Goal: Task Accomplishment & Management: Manage account settings

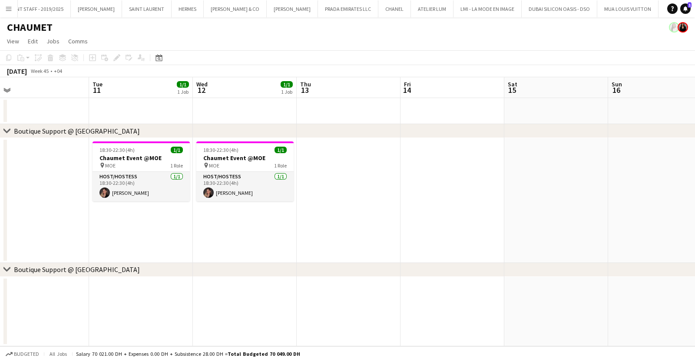
click at [7, 10] on app-icon "Menu" at bounding box center [8, 8] width 7 height 7
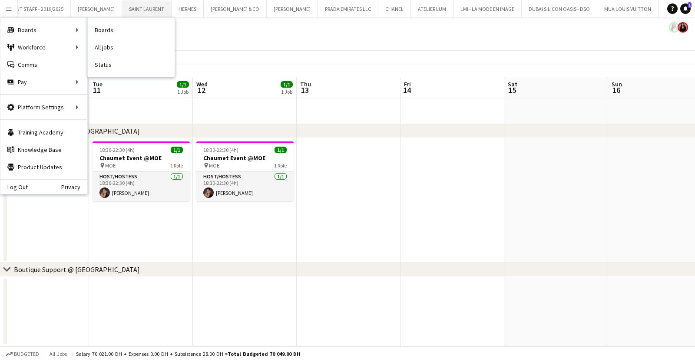
click at [103, 31] on link "Boards" at bounding box center [131, 29] width 87 height 17
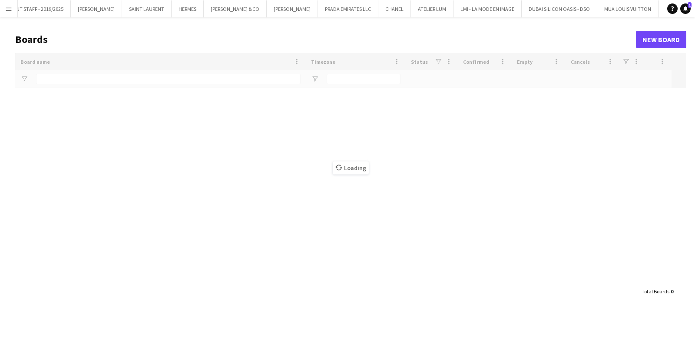
type input "*******"
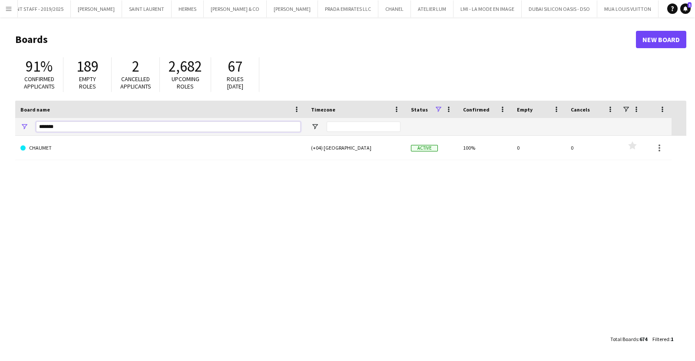
drag, startPoint x: 76, startPoint y: 131, endPoint x: -35, endPoint y: 141, distance: 111.2
click at [0, 141] on html "Menu Boards Boards Boards All jobs Status Workforce Workforce My Workforce Recr…" at bounding box center [347, 180] width 695 height 361
type input "*****"
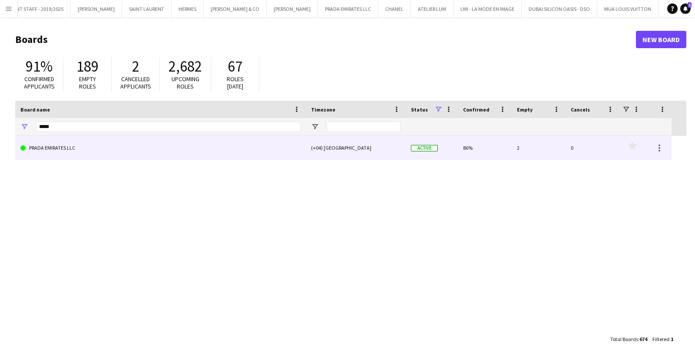
click at [149, 143] on link "PRADA EMIRATES LLC" at bounding box center [160, 148] width 280 height 24
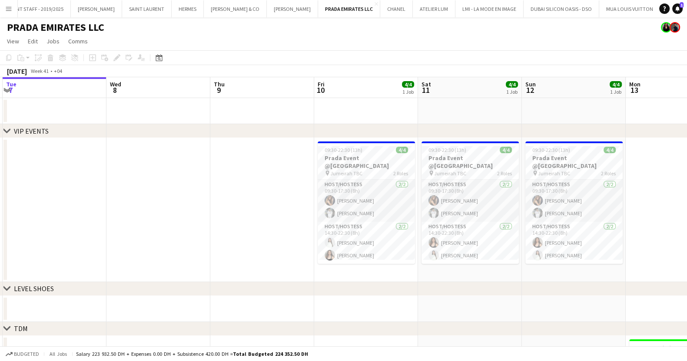
scroll to position [0, 332]
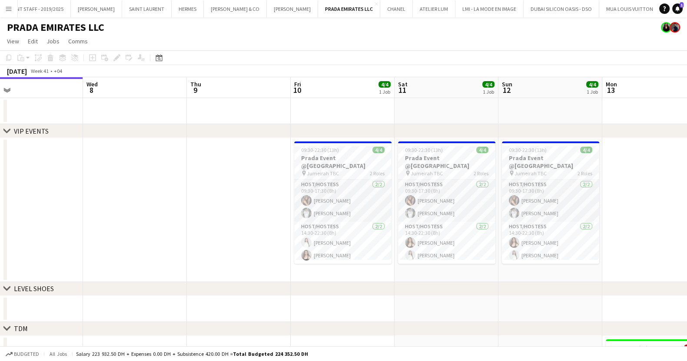
drag, startPoint x: 557, startPoint y: 276, endPoint x: 441, endPoint y: 266, distance: 116.0
click at [441, 266] on app-calendar-viewport "Sat 4 Sun 5 Mon 6 Tue 7 Wed 8 Thu 9 Fri 10 4/4 1 Job Sat 11 4/4 1 Job Sun 12 4/…" at bounding box center [343, 291] width 687 height 428
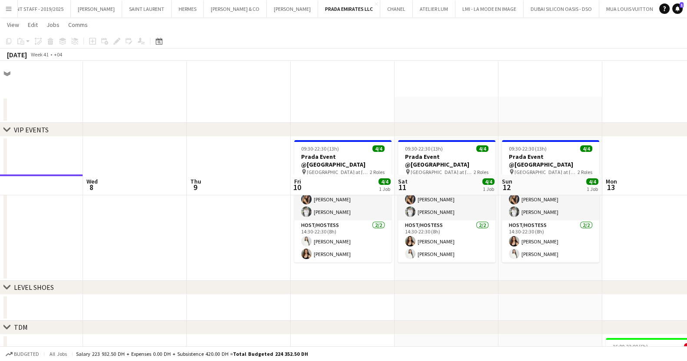
scroll to position [0, 0]
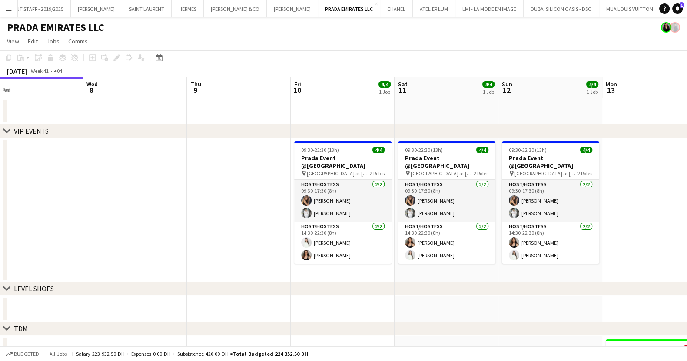
drag, startPoint x: 513, startPoint y: 294, endPoint x: 279, endPoint y: 294, distance: 233.7
click at [279, 294] on div "chevron-right LEVEL SHOES" at bounding box center [343, 289] width 687 height 14
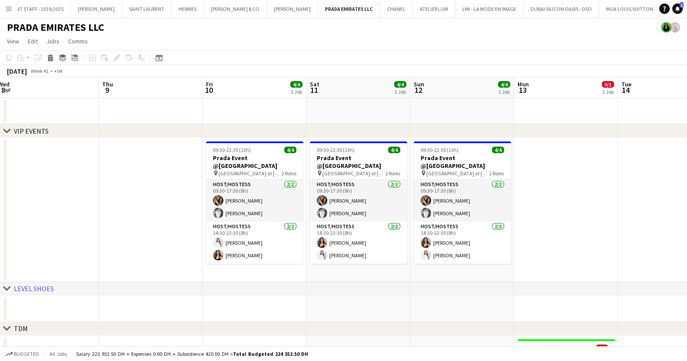
drag, startPoint x: 557, startPoint y: 314, endPoint x: 437, endPoint y: 313, distance: 120.3
click at [437, 313] on app-calendar-viewport "Sun 5 Mon 6 Tue 7 Wed 8 Thu 9 Fri 10 4/4 1 Job Sat 11 4/4 1 Job Sun 12 4/4 1 Jo…" at bounding box center [343, 291] width 687 height 428
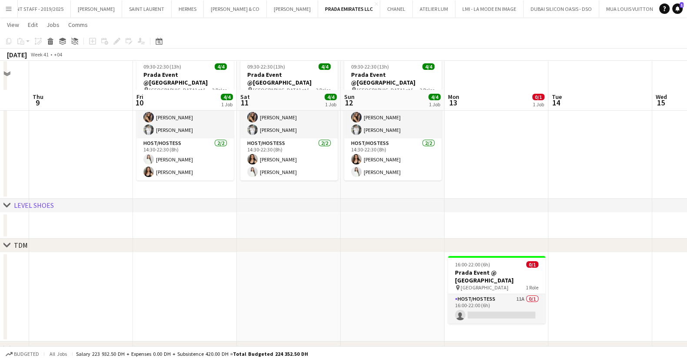
scroll to position [158, 0]
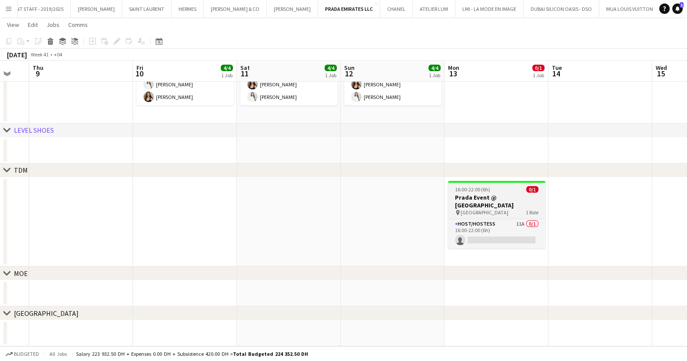
click at [498, 209] on div "pin [GEOGRAPHIC_DATA] 1 Role" at bounding box center [496, 212] width 97 height 7
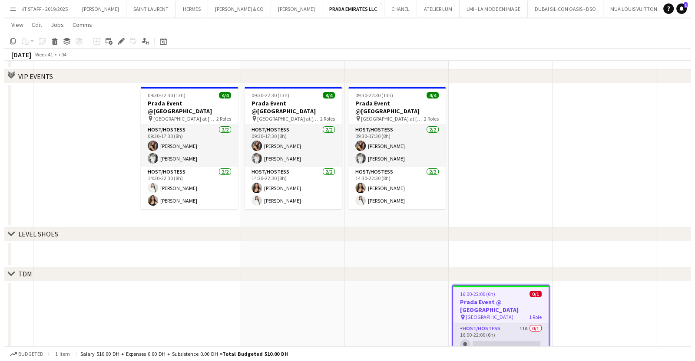
scroll to position [0, 0]
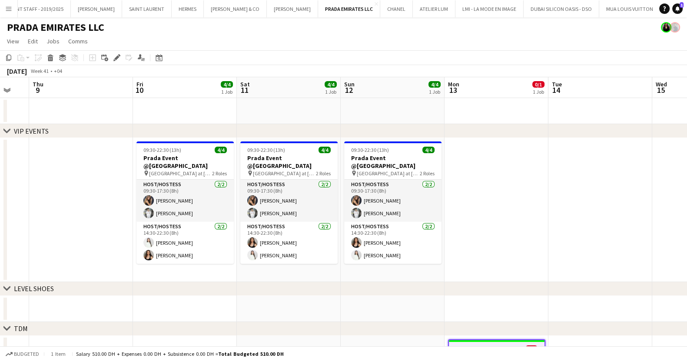
click at [9, 18] on div "PRADA EMIRATES LLC" at bounding box center [343, 25] width 687 height 17
click at [8, 15] on button "Menu" at bounding box center [8, 8] width 17 height 17
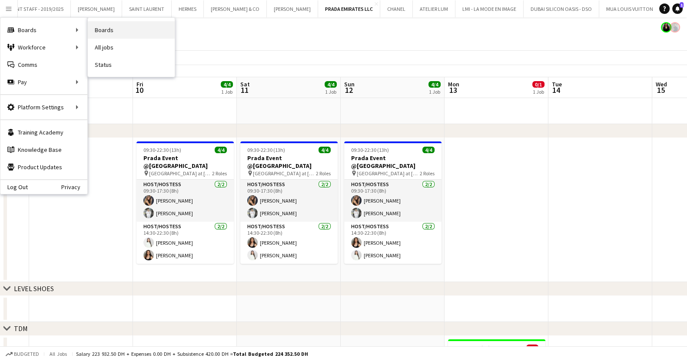
click at [159, 32] on link "Boards" at bounding box center [131, 29] width 87 height 17
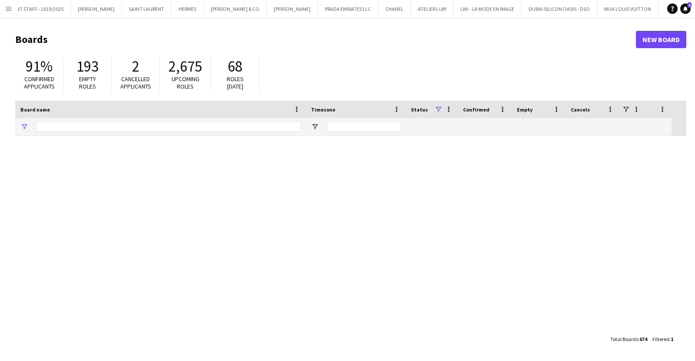
type input "*****"
drag, startPoint x: 74, startPoint y: 127, endPoint x: 35, endPoint y: 127, distance: 38.7
click at [35, 127] on div "*****" at bounding box center [160, 126] width 291 height 17
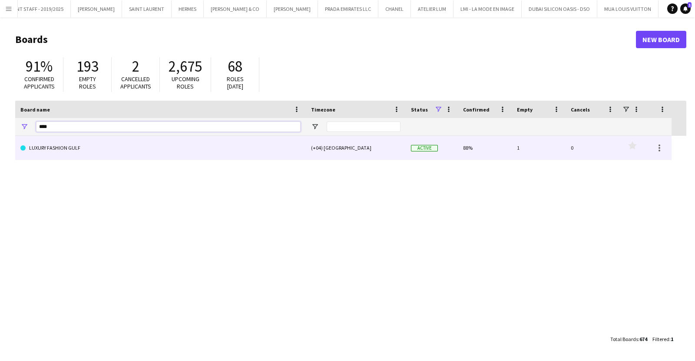
type input "****"
click at [56, 145] on link "LUXURY FASHION GULF" at bounding box center [160, 148] width 280 height 24
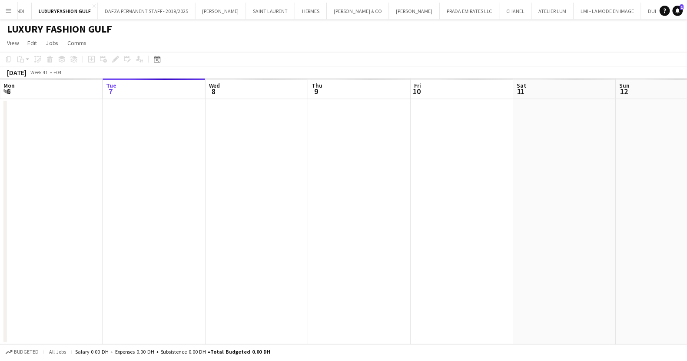
scroll to position [0, 450]
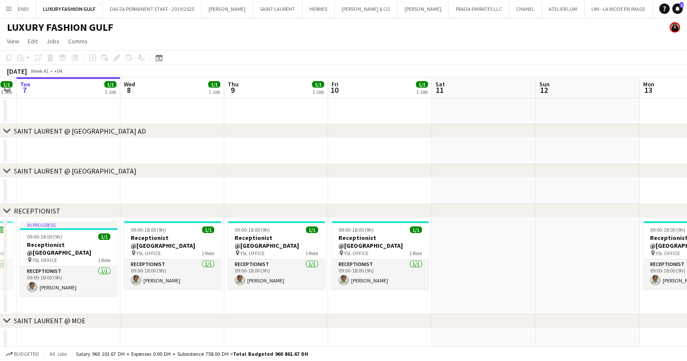
drag, startPoint x: 369, startPoint y: 237, endPoint x: 364, endPoint y: 238, distance: 4.5
click at [364, 238] on app-calendar-viewport "Sat 4 Sun 5 Mon 6 1/1 1 Job Tue 7 1/1 1 Job Wed 8 1/1 1 Job Thu 9 1/1 1 Job Fri…" at bounding box center [343, 235] width 687 height 317
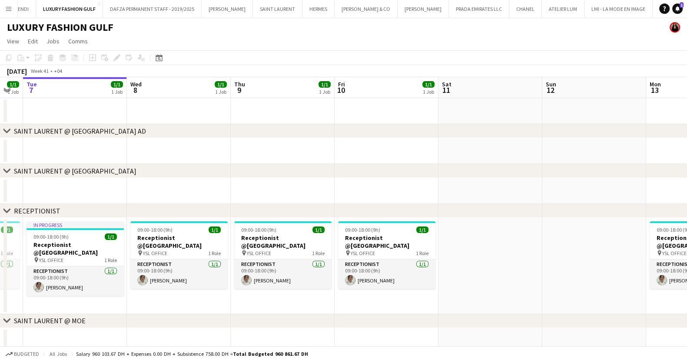
drag, startPoint x: 488, startPoint y: 269, endPoint x: 255, endPoint y: 257, distance: 232.7
click at [265, 257] on app-calendar-viewport "Sat 4 Sun 5 Mon 6 1/1 1 Job Tue 7 1/1 1 Job Wed 8 1/1 1 Job Thu 9 1/1 1 Job Fri…" at bounding box center [343, 235] width 687 height 317
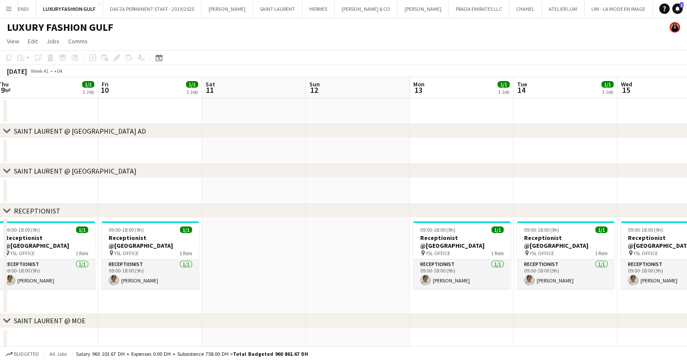
drag, startPoint x: 300, startPoint y: 261, endPoint x: 17, endPoint y: 222, distance: 285.9
click at [48, 225] on app-calendar-viewport "Mon 6 1/1 1 Job Tue 7 1/1 1 Job Wed 8 1/1 1 Job Thu 9 1/1 1 Job Fri 10 1/1 1 Jo…" at bounding box center [343, 235] width 687 height 317
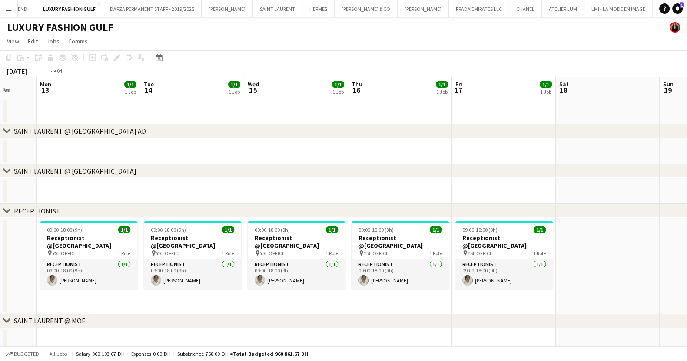
drag, startPoint x: 282, startPoint y: 229, endPoint x: 276, endPoint y: 228, distance: 6.1
click at [50, 228] on app-calendar-viewport "Thu 9 1/1 1 Job Fri 10 1/1 1 Job Sat 11 Sun 12 Mon 13 1/1 1 Job Tue 14 1/1 1 Jo…" at bounding box center [343, 235] width 687 height 317
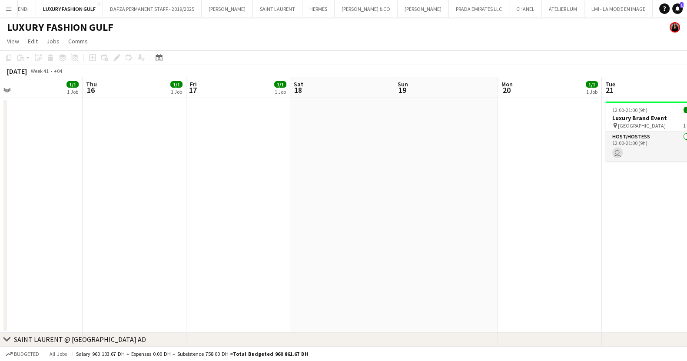
drag, startPoint x: 118, startPoint y: 220, endPoint x: 86, endPoint y: 215, distance: 32.6
click at [86, 215] on app-calendar-viewport "Sun 12 Mon 13 1/1 1 Job Tue 14 1/1 1 Job Wed 15 1/1 1 Job Thu 16 1/1 1 Job Fri …" at bounding box center [343, 340] width 687 height 526
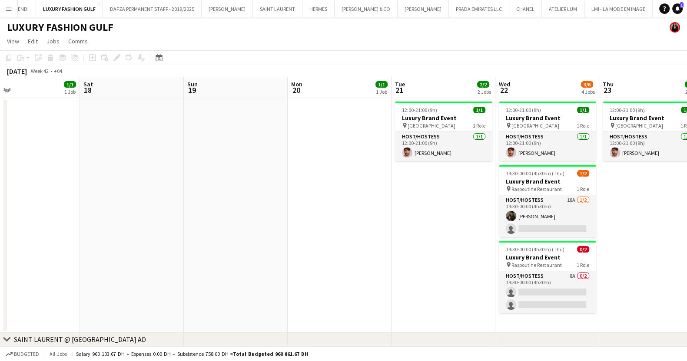
scroll to position [0, 312]
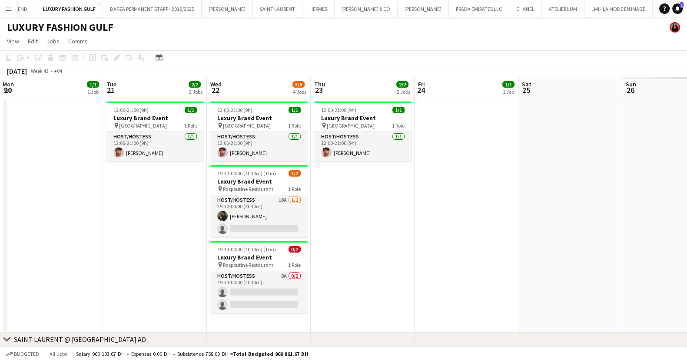
drag, startPoint x: 428, startPoint y: 239, endPoint x: 139, endPoint y: 218, distance: 289.2
click at [139, 218] on app-calendar-viewport "Fri 17 1/1 1 Job Sat 18 Sun 19 Mon 20 1/1 1 Job Tue 21 2/2 2 Jobs Wed 22 3/6 4 …" at bounding box center [343, 340] width 687 height 526
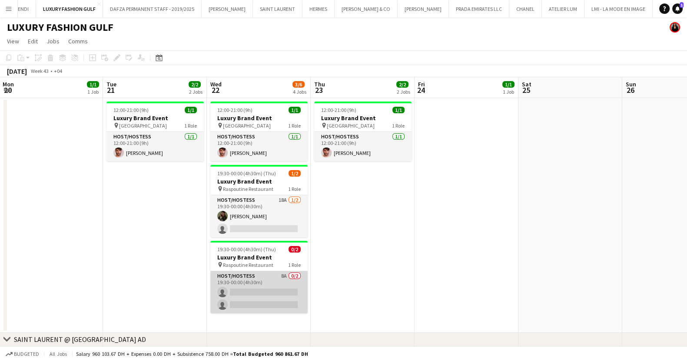
click at [237, 280] on app-card-role "Host/Hostess 8A 0/2 19:30-00:00 (4h30m) single-neutral-actions single-neutral-a…" at bounding box center [258, 293] width 97 height 42
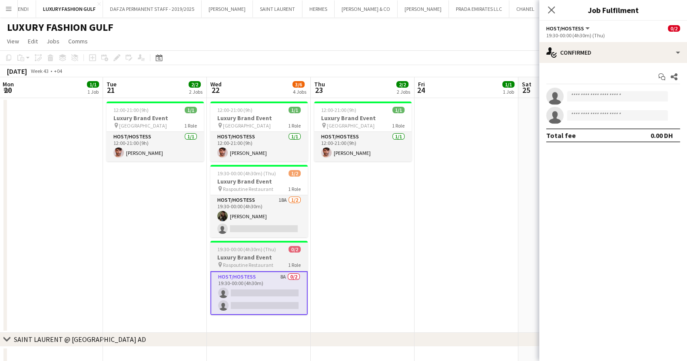
click at [233, 263] on span "Raspoutine Restaurant" at bounding box center [248, 265] width 50 height 7
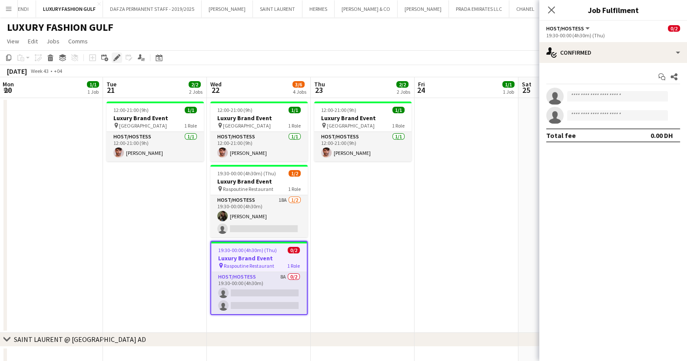
click at [113, 57] on icon "Edit" at bounding box center [116, 57] width 7 height 7
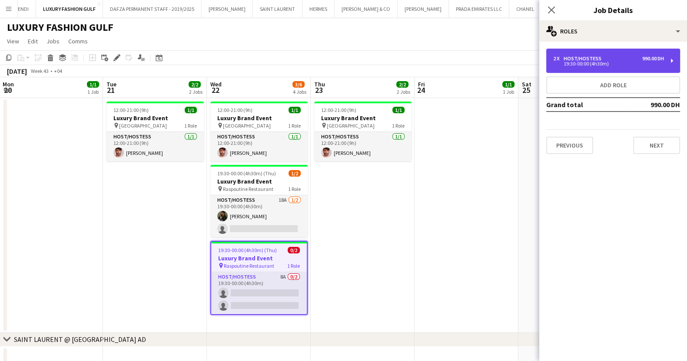
click at [623, 57] on div "2 x Host/Hostess 990.00 DH" at bounding box center [608, 59] width 111 height 6
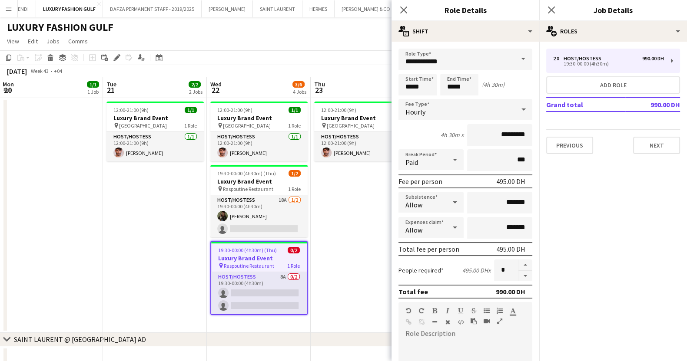
click at [247, 193] on app-job-card "19:30-00:00 (4h30m) (Thu) 1/2 Luxury Brand Event pin Raspoutine Restaurant 1 Ro…" at bounding box center [258, 201] width 97 height 73
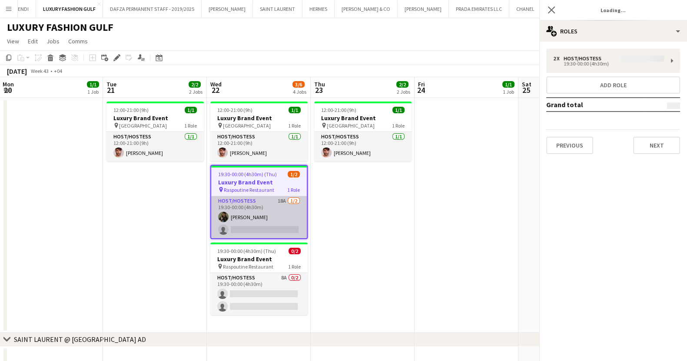
click at [254, 207] on app-card-role "Host/Hostess 18A [DATE] 19:30-00:00 (4h30m) [PERSON_NAME] single-neutral-actions" at bounding box center [259, 217] width 96 height 42
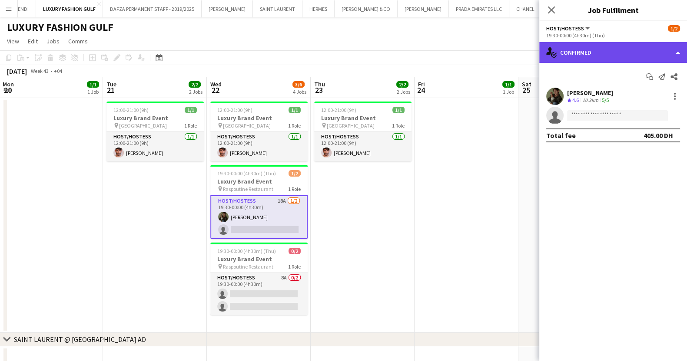
click at [629, 56] on div "single-neutral-actions-check-2 Confirmed" at bounding box center [613, 52] width 148 height 21
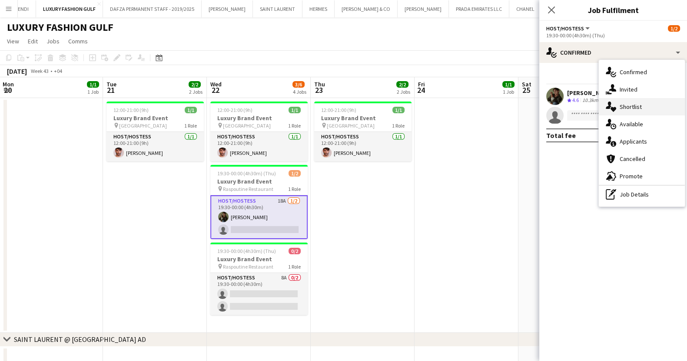
click at [636, 107] on span "Shortlist" at bounding box center [630, 107] width 22 height 8
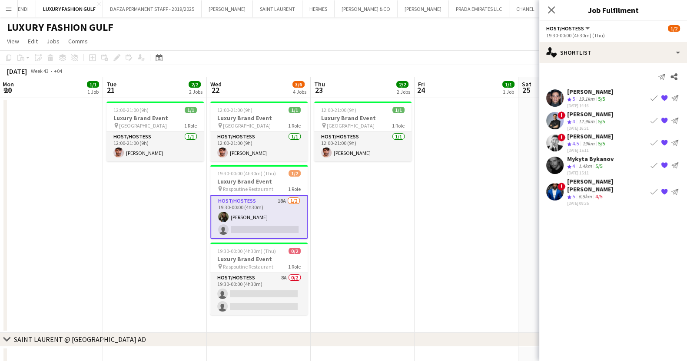
click at [580, 100] on div "19.1km" at bounding box center [586, 99] width 20 height 7
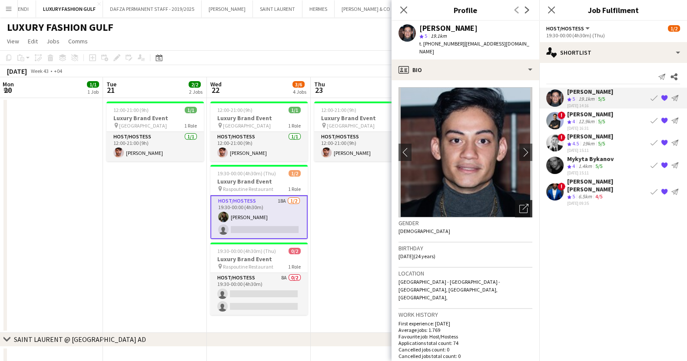
click at [520, 202] on div "Open photos pop-in" at bounding box center [523, 208] width 17 height 17
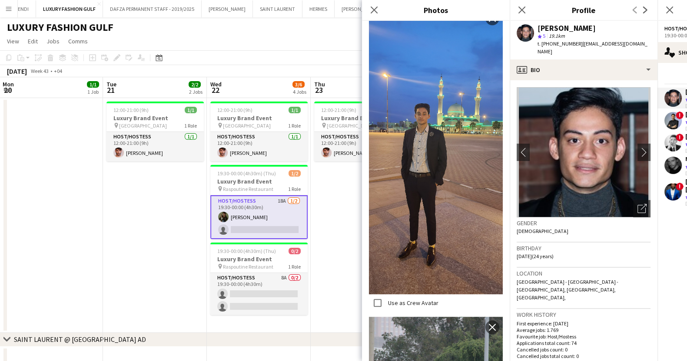
scroll to position [868, 0]
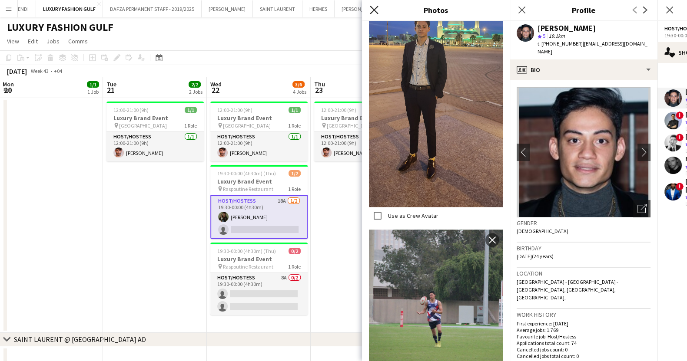
click at [377, 10] on icon "Close pop-in" at bounding box center [374, 10] width 8 height 8
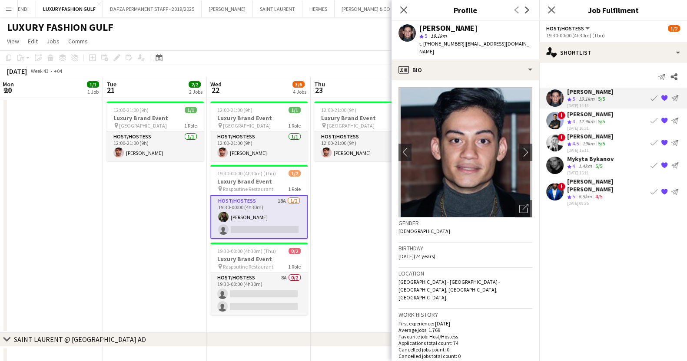
click at [663, 100] on app-icon "{{ spriteTitle }}" at bounding box center [664, 98] width 7 height 7
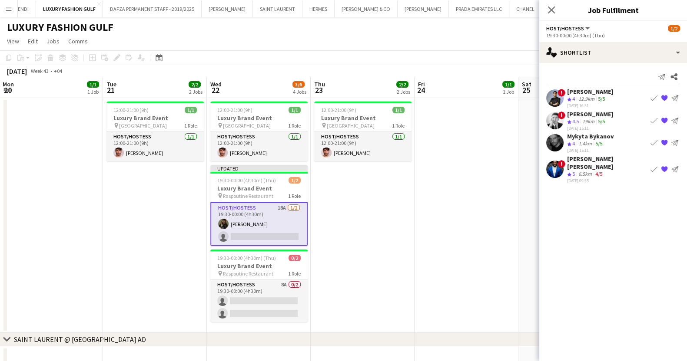
click at [476, 46] on app-page-menu "View Day view expanded Day view collapsed Month view Date picker Jump to [DATE]…" at bounding box center [343, 42] width 687 height 17
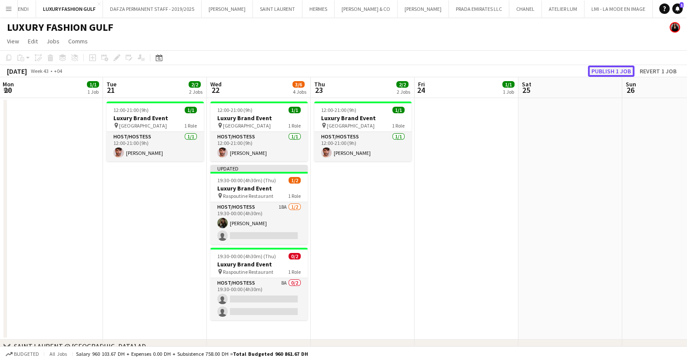
click at [620, 73] on button "Publish 1 job" at bounding box center [611, 71] width 46 height 11
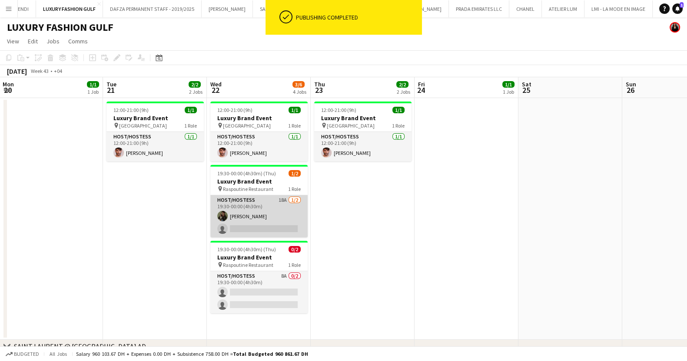
click at [273, 212] on app-card-role "Host/Hostess 18A [DATE] 19:30-00:00 (4h30m) [PERSON_NAME] single-neutral-actions" at bounding box center [258, 216] width 97 height 42
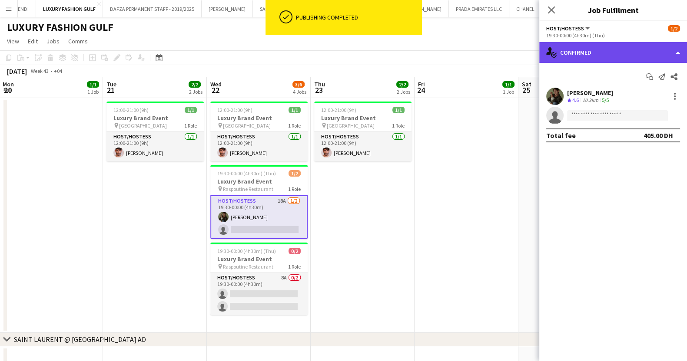
click at [572, 50] on div "single-neutral-actions-check-2 Confirmed" at bounding box center [613, 52] width 148 height 21
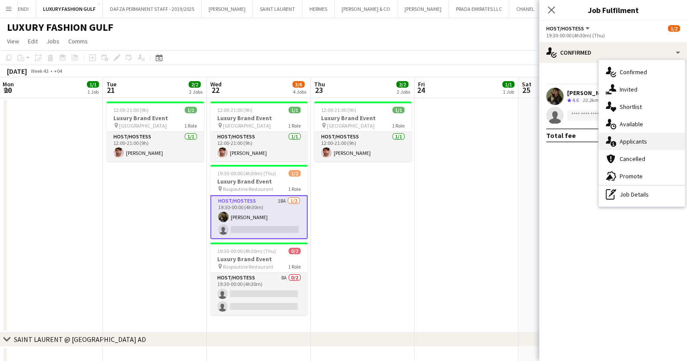
click at [645, 144] on span "Applicants" at bounding box center [632, 142] width 27 height 8
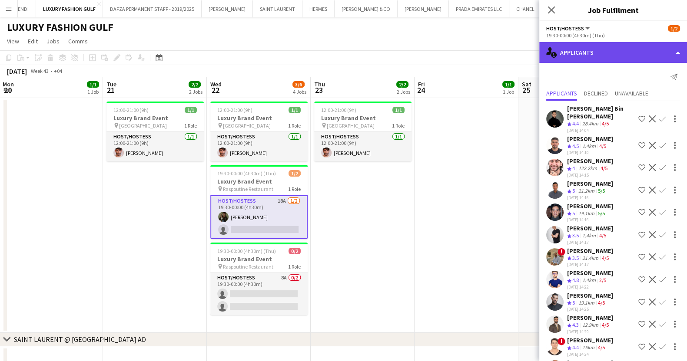
click at [611, 57] on div "single-neutral-actions-information Applicants" at bounding box center [613, 52] width 148 height 21
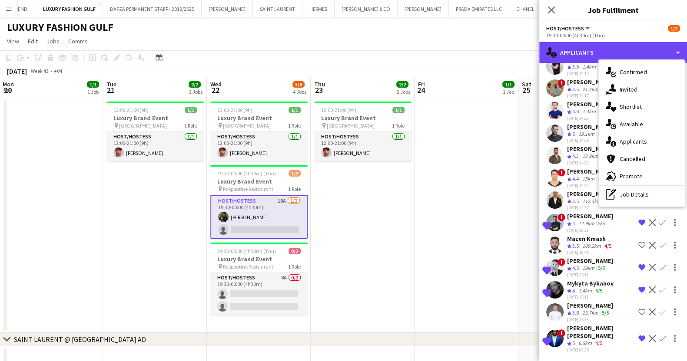
scroll to position [182, 0]
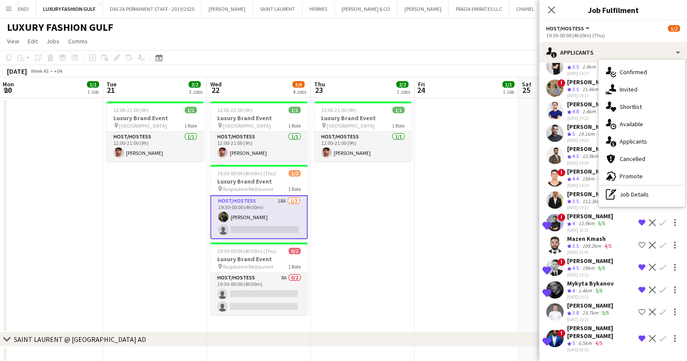
click at [592, 310] on div "23.7km" at bounding box center [590, 313] width 20 height 7
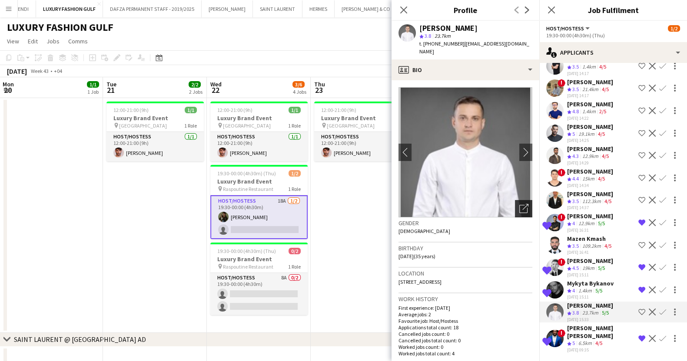
click at [515, 206] on div "Open photos pop-in" at bounding box center [523, 208] width 17 height 17
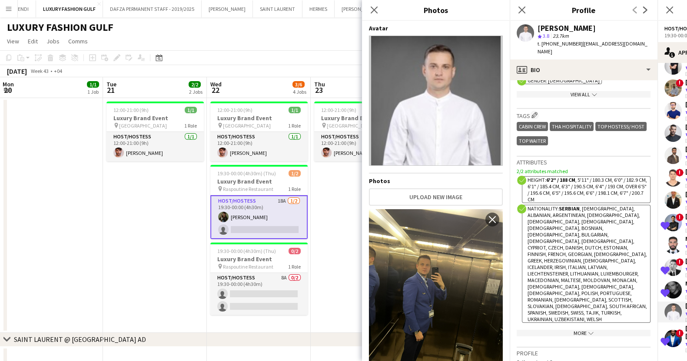
scroll to position [434, 0]
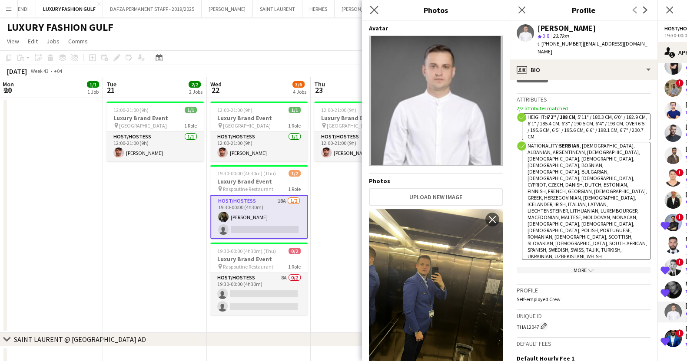
click at [378, 8] on icon "Close pop-in" at bounding box center [374, 10] width 8 height 8
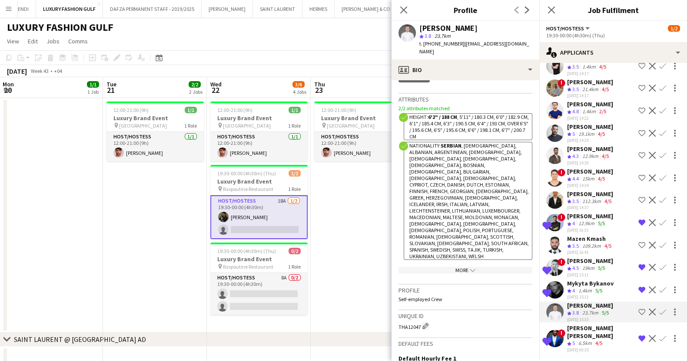
click at [638, 309] on app-icon "Shortlist crew" at bounding box center [641, 312] width 7 height 7
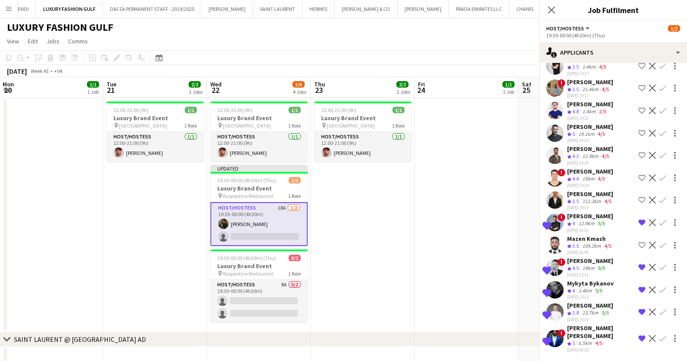
scroll to position [174, 0]
click at [591, 223] on div "12.9km" at bounding box center [586, 223] width 20 height 7
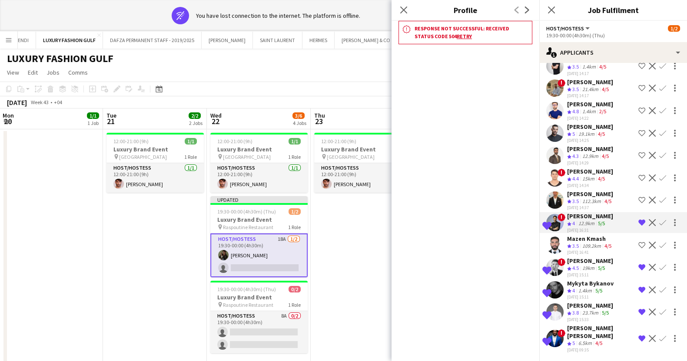
click at [580, 220] on div "[PERSON_NAME]" at bounding box center [590, 216] width 46 height 8
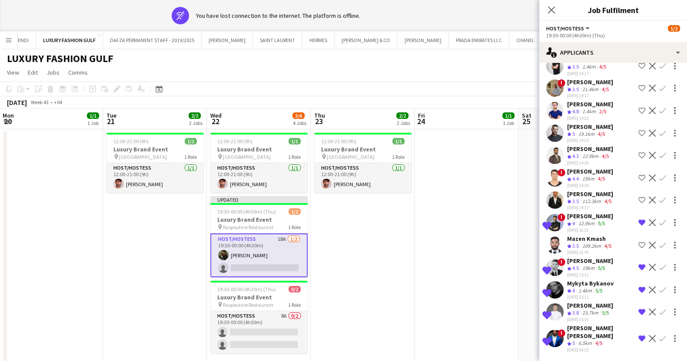
click at [416, 69] on app-page-menu "View Day view expanded Day view collapsed Month view Date picker Jump to [DATE]…" at bounding box center [343, 73] width 687 height 17
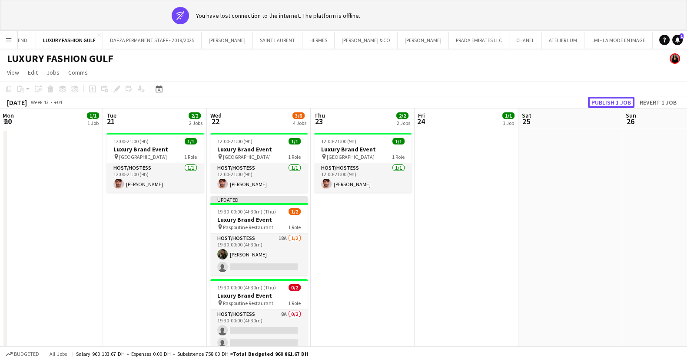
click at [602, 105] on button "Publish 1 job" at bounding box center [611, 102] width 46 height 11
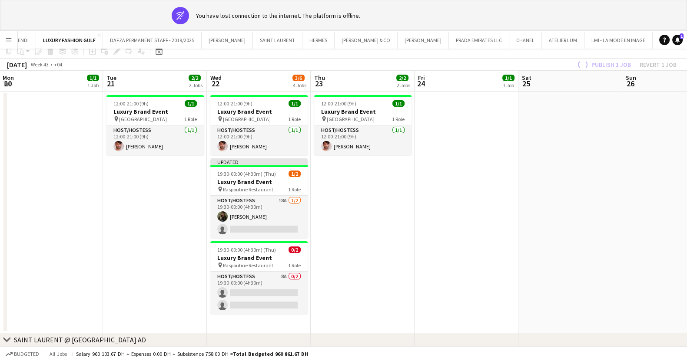
scroll to position [54, 0]
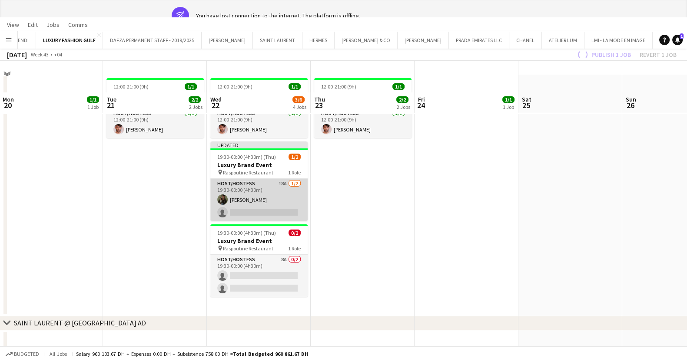
click at [254, 199] on app-card-role "Host/Hostess 18A [DATE] 19:30-00:00 (4h30m) [PERSON_NAME] single-neutral-actions" at bounding box center [258, 200] width 97 height 42
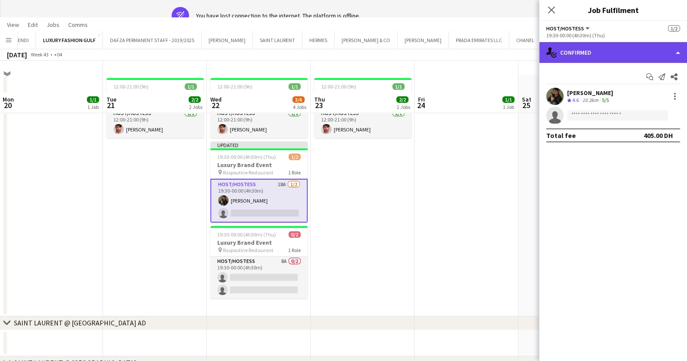
click at [594, 53] on div "single-neutral-actions-check-2 Confirmed" at bounding box center [613, 52] width 148 height 21
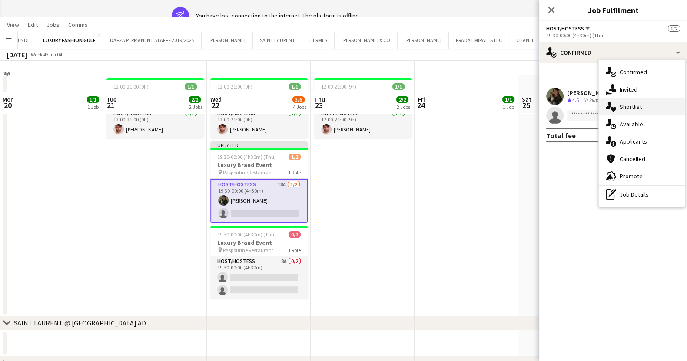
click at [620, 107] on span "Shortlist" at bounding box center [630, 107] width 22 height 8
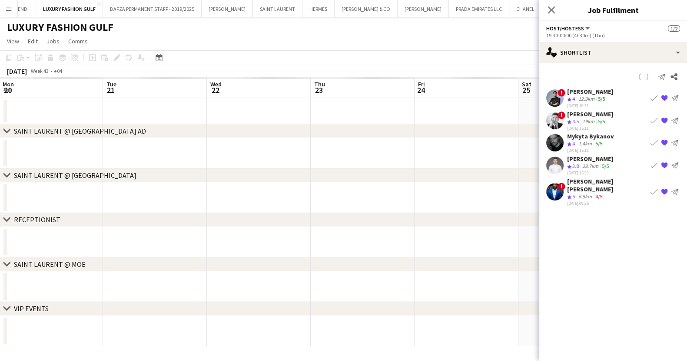
scroll to position [21, 0]
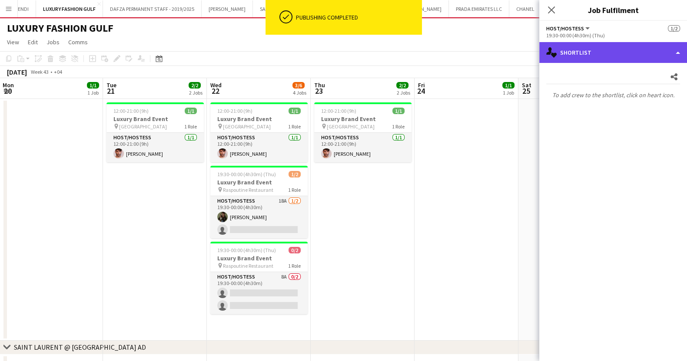
click at [613, 51] on div "single-neutral-actions-heart Shortlist" at bounding box center [613, 52] width 148 height 21
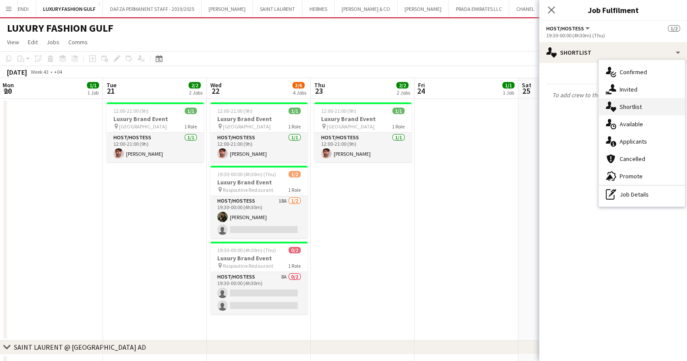
click at [634, 105] on span "Shortlist" at bounding box center [630, 107] width 22 height 8
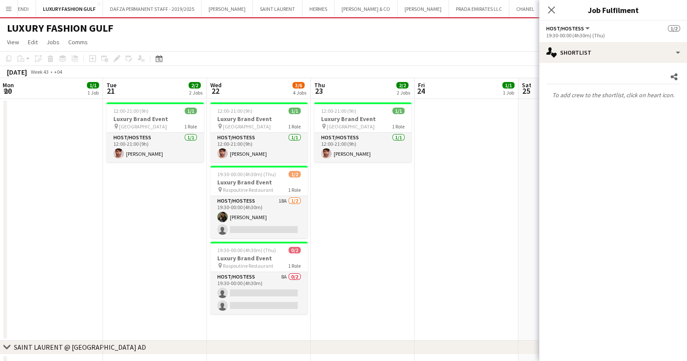
click at [265, 182] on h3 "Luxury Brand Event" at bounding box center [258, 183] width 97 height 8
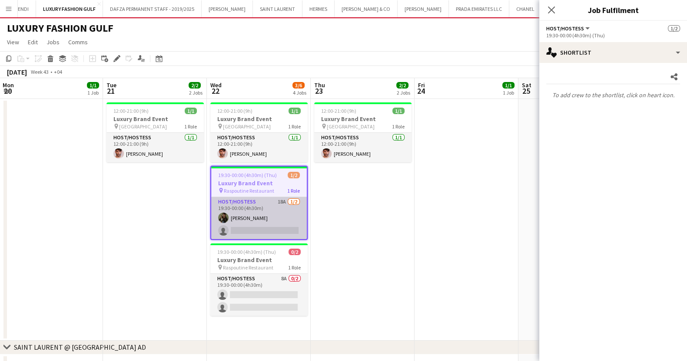
click at [271, 217] on app-card-role "Host/Hostess 18A [DATE] 19:30-00:00 (4h30m) [PERSON_NAME] single-neutral-actions" at bounding box center [259, 218] width 96 height 42
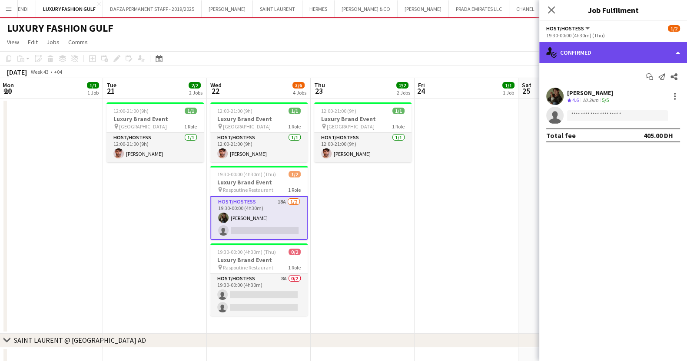
click at [611, 59] on div "single-neutral-actions-check-2 Confirmed" at bounding box center [613, 52] width 148 height 21
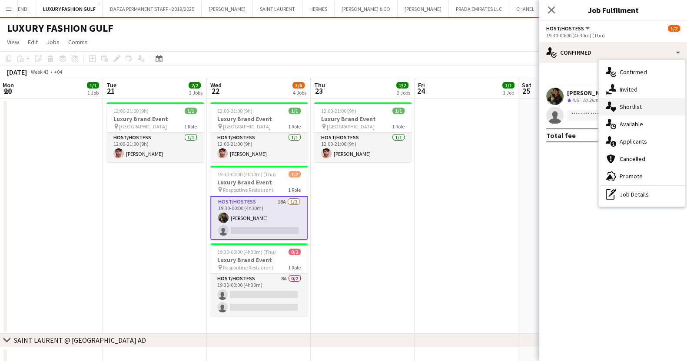
click at [641, 108] on div "single-neutral-actions-heart Shortlist" at bounding box center [642, 106] width 86 height 17
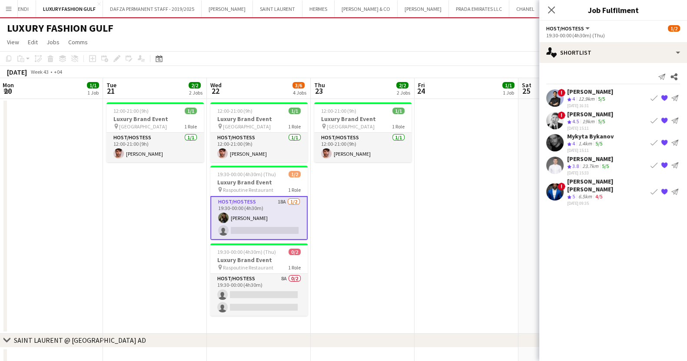
click at [581, 95] on div "[PERSON_NAME]" at bounding box center [590, 92] width 46 height 8
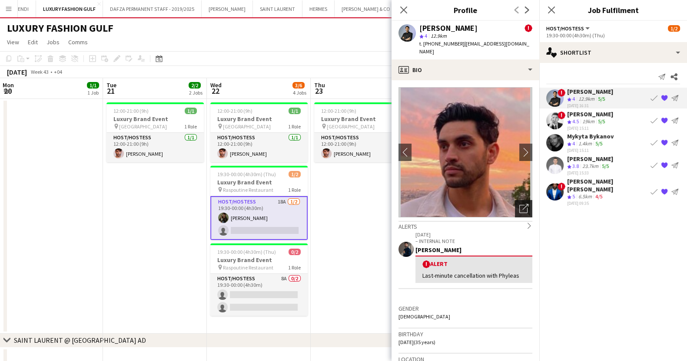
click at [519, 204] on icon "Open photos pop-in" at bounding box center [523, 208] width 9 height 9
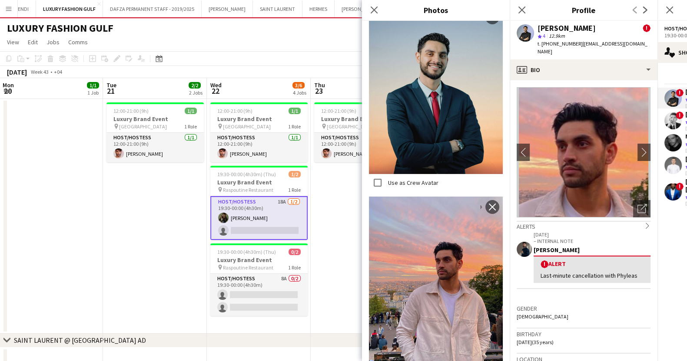
scroll to position [6149, 0]
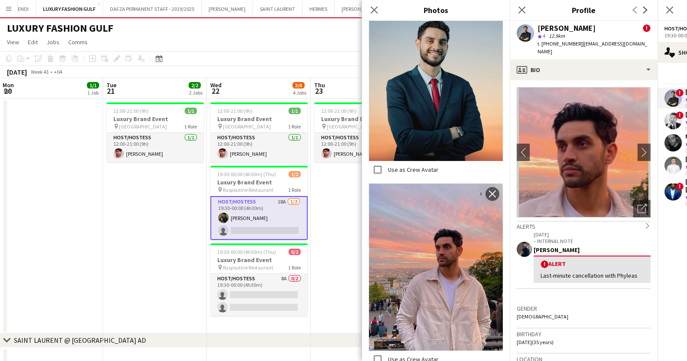
click at [316, 232] on app-date-cell "12:00-21:00 (9h) 1/1 Luxury Brand Event pin [GEOGRAPHIC_DATA] 1 Role Host/Hoste…" at bounding box center [363, 216] width 104 height 235
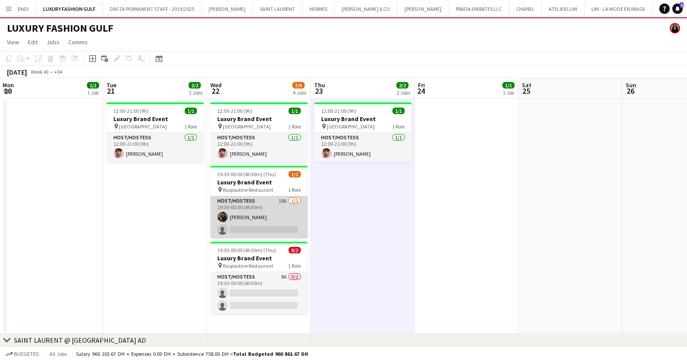
click at [279, 214] on app-card-role "Host/Hostess 18A [DATE] 19:30-00:00 (4h30m) [PERSON_NAME] single-neutral-actions" at bounding box center [258, 217] width 97 height 42
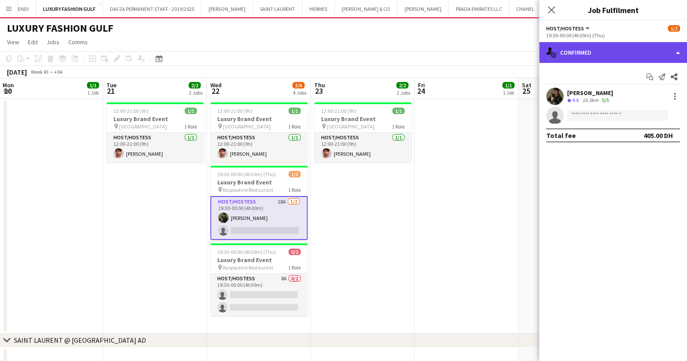
click at [617, 43] on div "single-neutral-actions-check-2 Confirmed" at bounding box center [613, 52] width 148 height 21
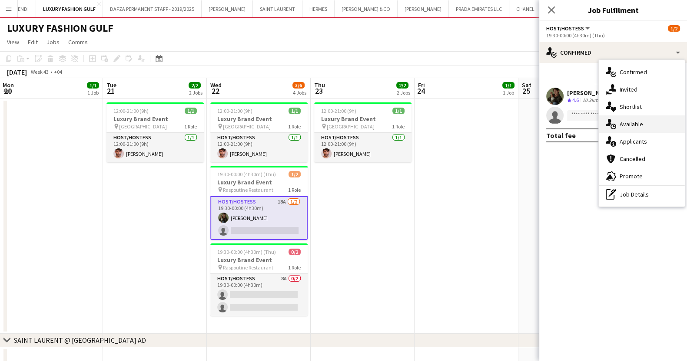
click at [655, 117] on div "single-neutral-actions-upload Available" at bounding box center [642, 124] width 86 height 17
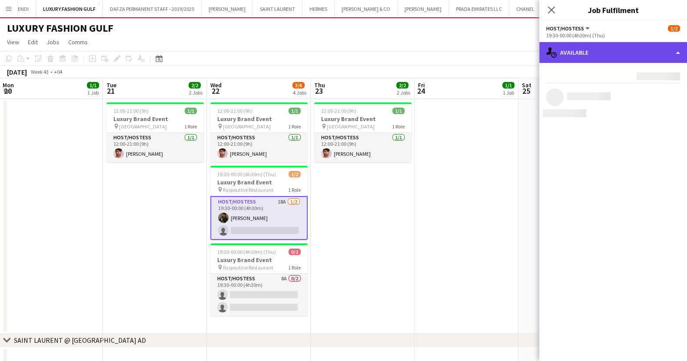
click at [621, 53] on div "single-neutral-actions-upload Available" at bounding box center [613, 52] width 148 height 21
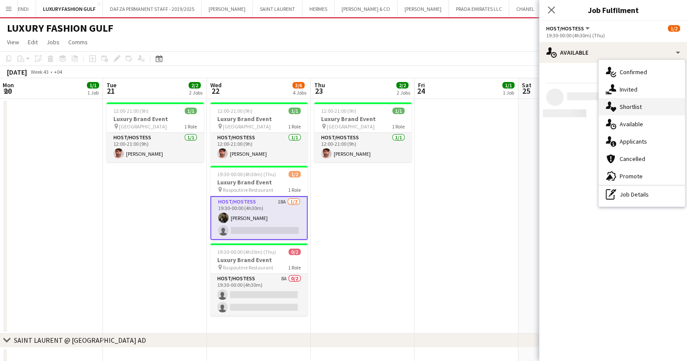
click at [645, 103] on div "single-neutral-actions-heart Shortlist" at bounding box center [642, 106] width 86 height 17
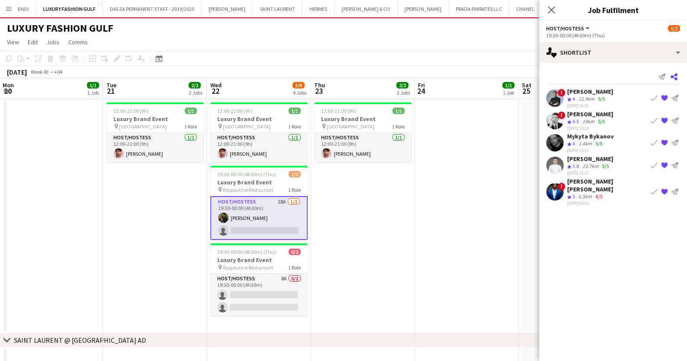
click at [671, 77] on icon at bounding box center [673, 76] width 7 height 7
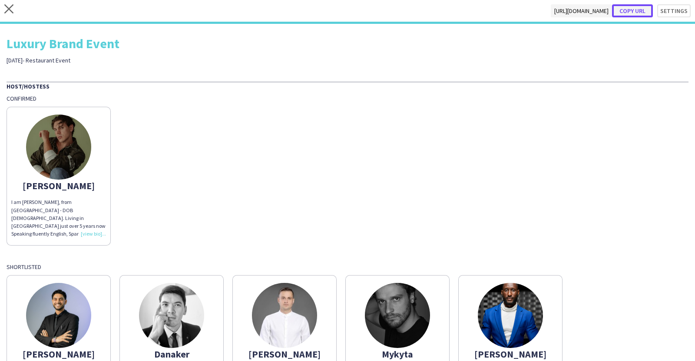
click at [623, 11] on button "Copy url" at bounding box center [632, 10] width 41 height 13
type textarea "**********"
